Goal: Information Seeking & Learning: Learn about a topic

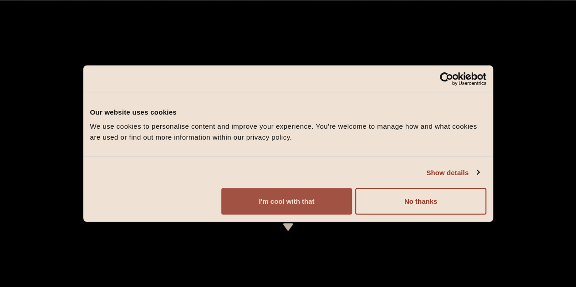
click at [352, 215] on button "I'm cool with that" at bounding box center [286, 202] width 131 height 26
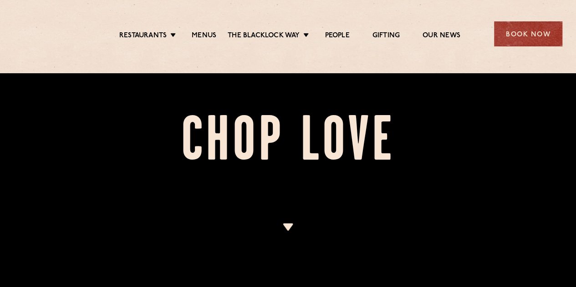
scroll to position [137, 0]
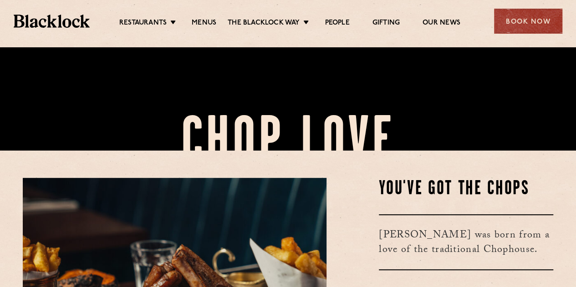
click at [199, 13] on div "Restaurants Soho City Shoreditch Covent Garden Canary Wharf Manchester Birmingh…" at bounding box center [288, 20] width 576 height 41
click at [204, 17] on ul "Restaurants Soho City Shoreditch Covent Garden Canary Wharf Manchester Birmingh…" at bounding box center [290, 21] width 400 height 15
click at [206, 20] on link "Menus" at bounding box center [204, 24] width 25 height 10
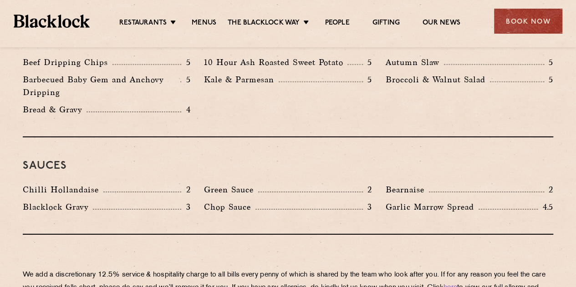
scroll to position [1457, 0]
